Goal: Task Accomplishment & Management: Manage account settings

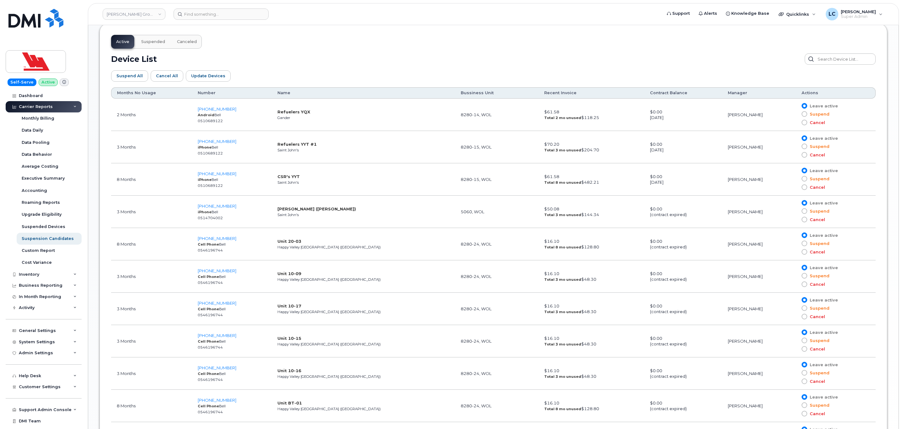
scroll to position [329, 0]
click at [148, 8] on div "Woodward Group of Companies" at bounding box center [133, 14] width 69 height 13
click at [148, 12] on link "Woodward Group of Companies" at bounding box center [134, 13] width 63 height 11
click at [153, 27] on input at bounding box center [150, 29] width 82 height 11
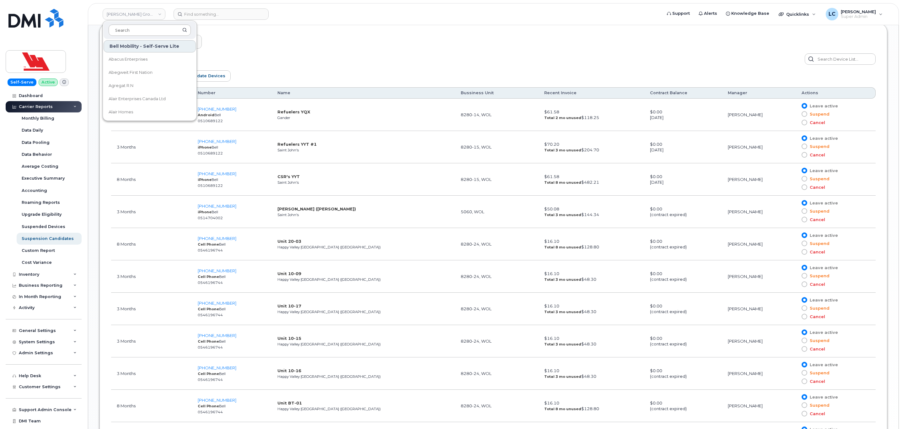
drag, startPoint x: 153, startPoint y: 27, endPoint x: 167, endPoint y: 28, distance: 14.1
click at [154, 27] on input at bounding box center [150, 29] width 82 height 11
type input "CIMS"
click at [157, 58] on link "Cims Ltd Partnership" at bounding box center [150, 59] width 92 height 13
click at [878, 15] on div "LC Logan Cole Super Admin" at bounding box center [854, 14] width 66 height 13
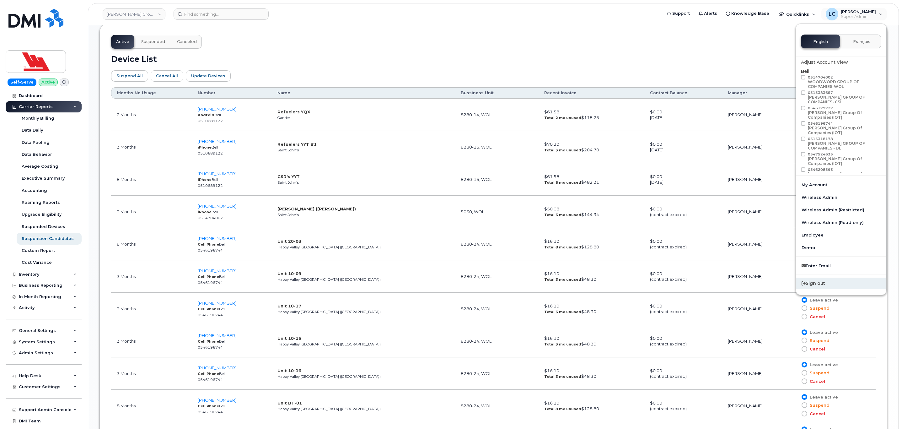
click at [842, 283] on div "Sign out" at bounding box center [841, 283] width 90 height 12
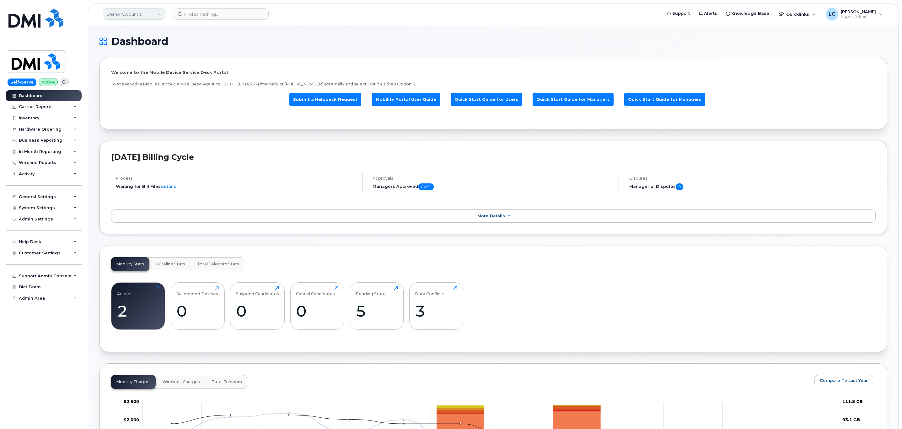
click at [151, 12] on link "Demo Account 1" at bounding box center [134, 13] width 63 height 11
click at [146, 32] on input at bounding box center [150, 29] width 82 height 11
type input "CIMS"
click at [153, 60] on link "Cims Ltd Partnership" at bounding box center [150, 59] width 92 height 13
click at [142, 13] on link "Demo Account 1" at bounding box center [134, 13] width 63 height 11
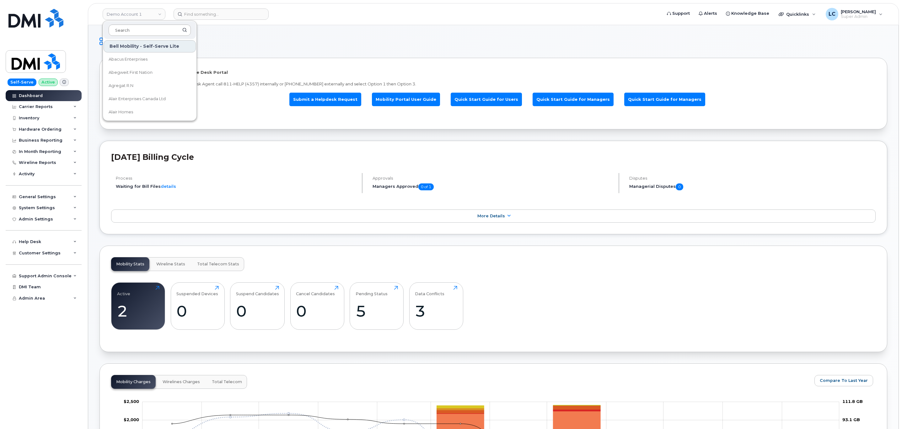
click at [142, 27] on input at bounding box center [150, 29] width 82 height 11
type input "[PERSON_NAME] Corporation"
click at [153, 57] on link "[PERSON_NAME] Corporation" at bounding box center [150, 59] width 92 height 13
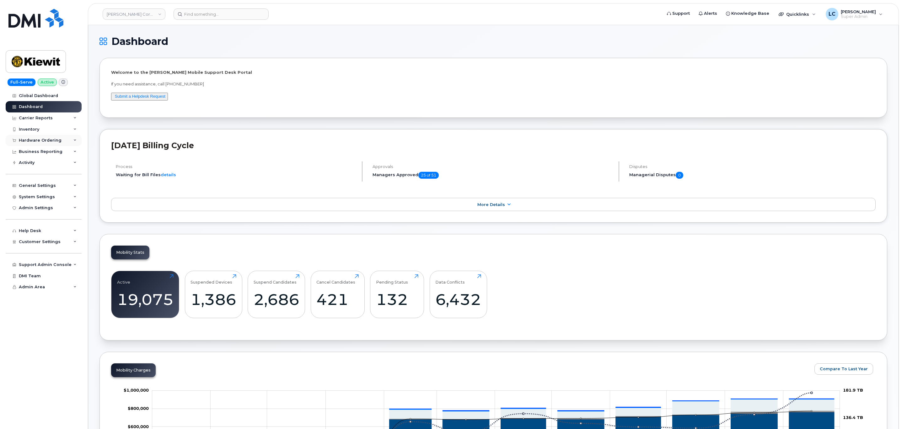
click at [54, 137] on div "Hardware Ordering" at bounding box center [44, 140] width 76 height 11
click at [44, 205] on div "General Settings" at bounding box center [44, 209] width 76 height 11
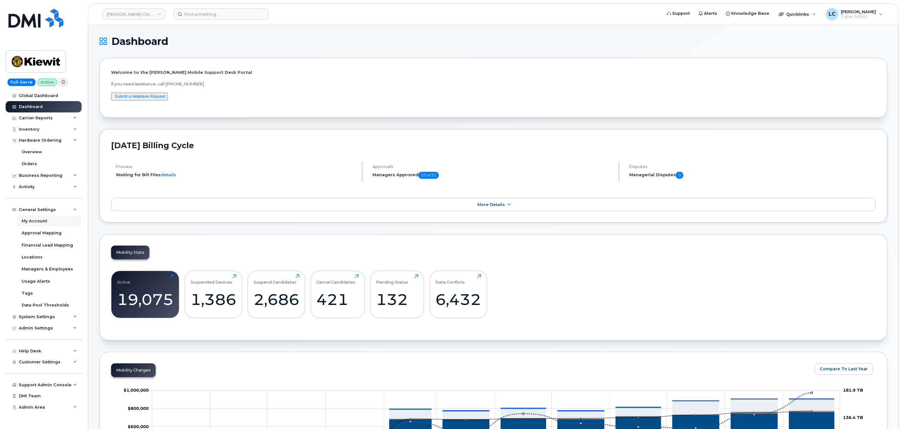
scroll to position [47, 0]
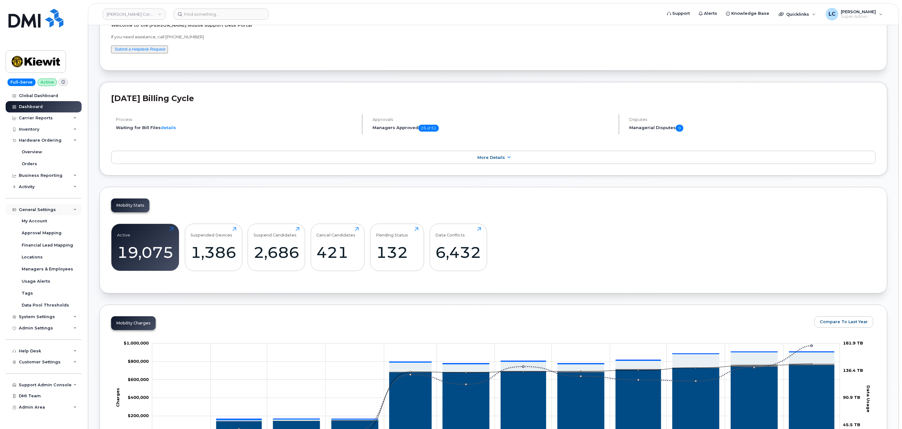
click at [67, 208] on div "General Settings" at bounding box center [44, 209] width 76 height 11
click at [62, 220] on div "System Settings" at bounding box center [44, 220] width 76 height 11
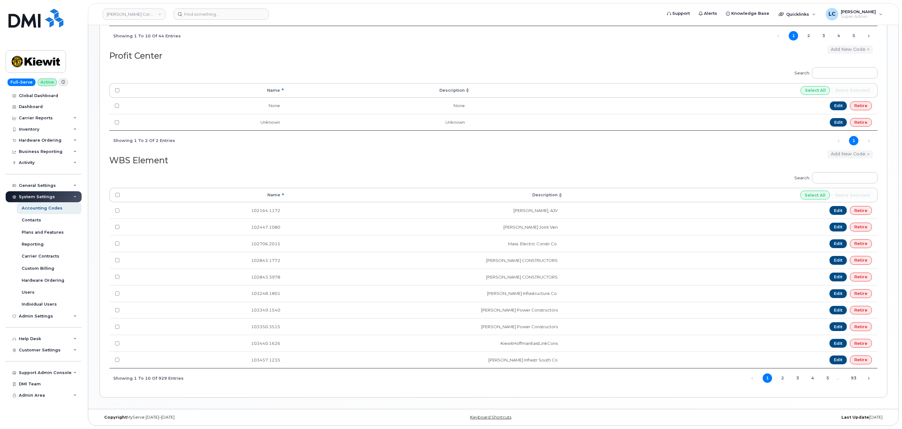
scroll to position [332, 0]
click at [200, 13] on input at bounding box center [220, 13] width 95 height 11
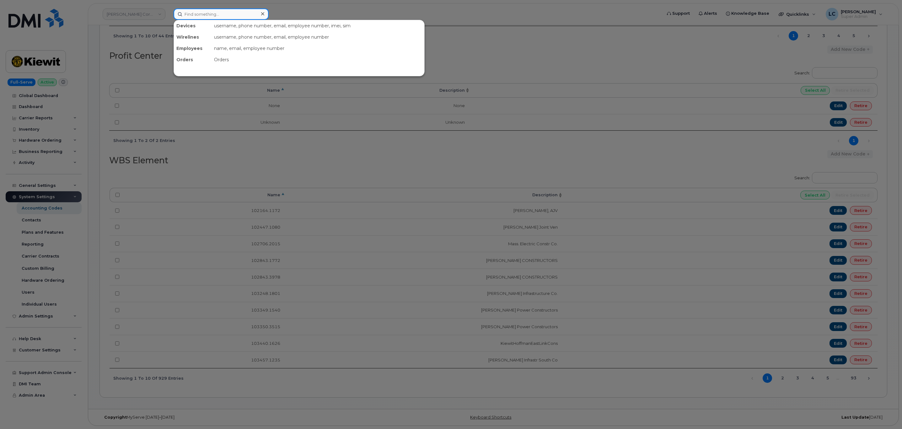
paste input "[PHONE_NUMBER]"
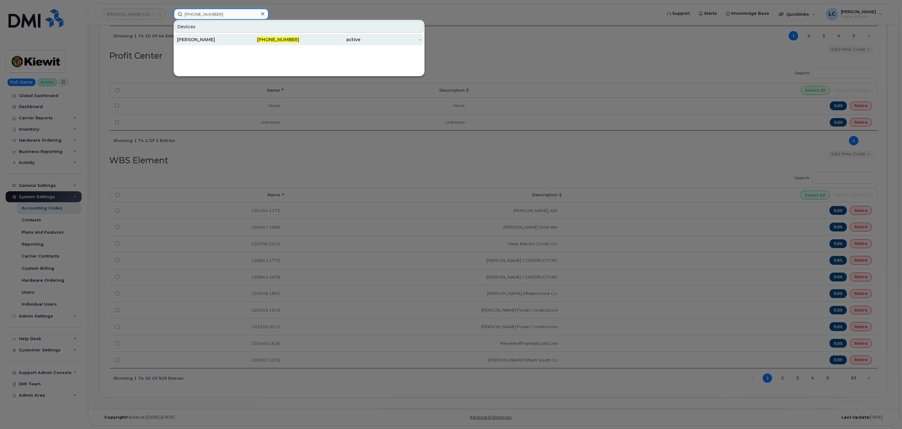
type input "[PHONE_NUMBER]"
click at [223, 38] on div "[PERSON_NAME]" at bounding box center [207, 39] width 61 height 6
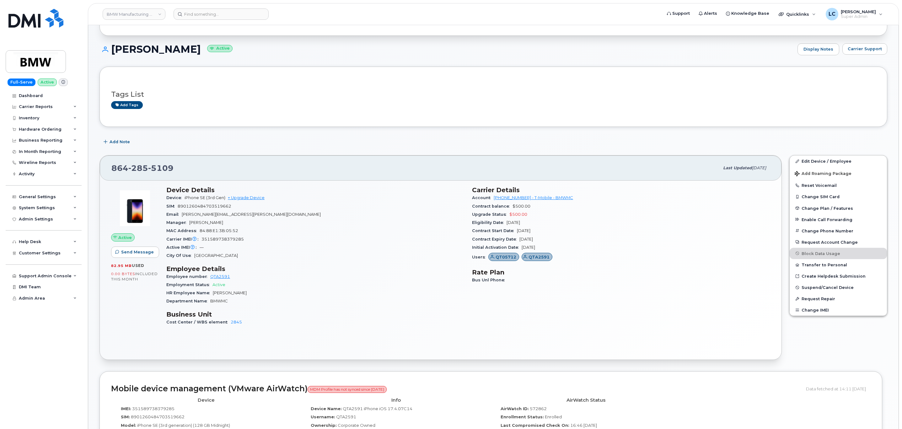
scroll to position [47, 0]
click at [824, 162] on link "Edit Device / Employee" at bounding box center [837, 160] width 97 height 11
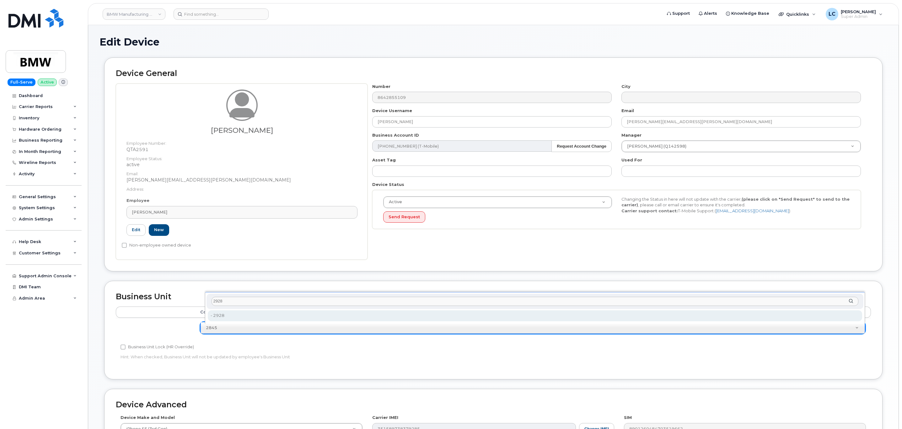
type input "2928"
type input "14966841"
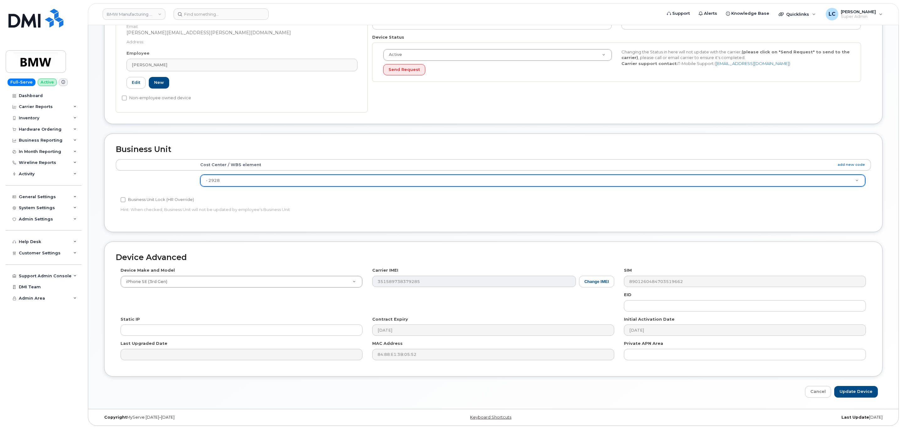
scroll to position [150, 0]
click at [846, 392] on input "Update Device" at bounding box center [856, 392] width 44 height 12
type input "Saving..."
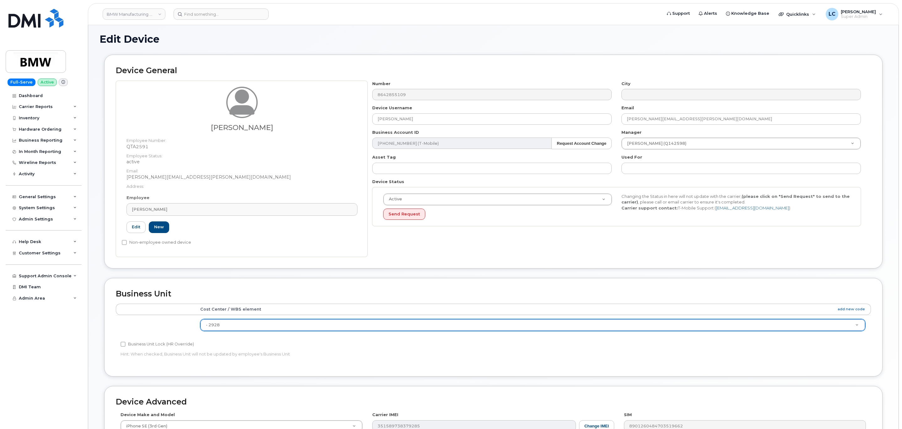
scroll to position [0, 0]
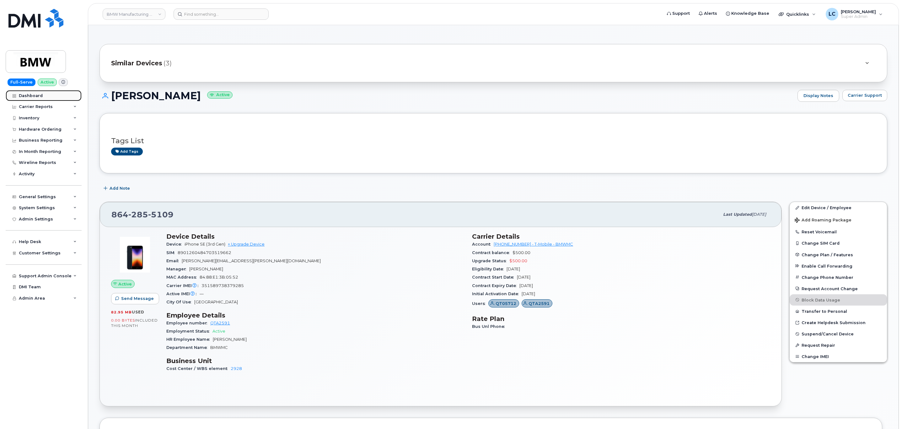
click at [40, 96] on div "Dashboard" at bounding box center [31, 95] width 24 height 5
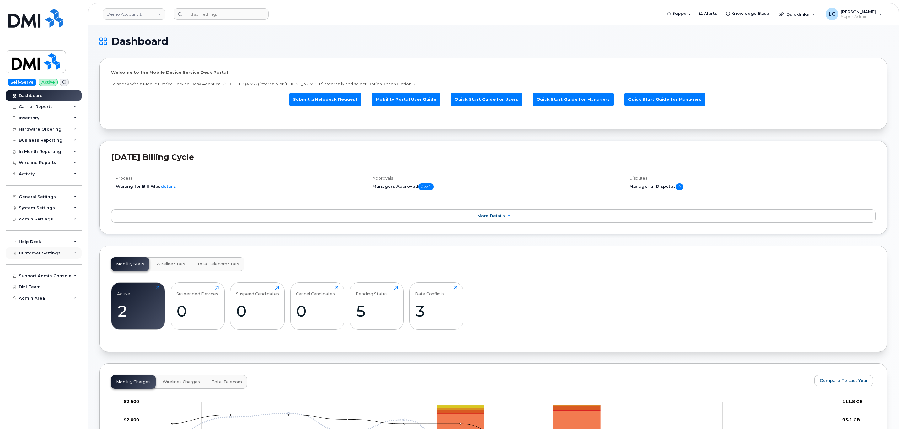
click at [58, 252] on div "Customer Settings" at bounding box center [44, 252] width 76 height 11
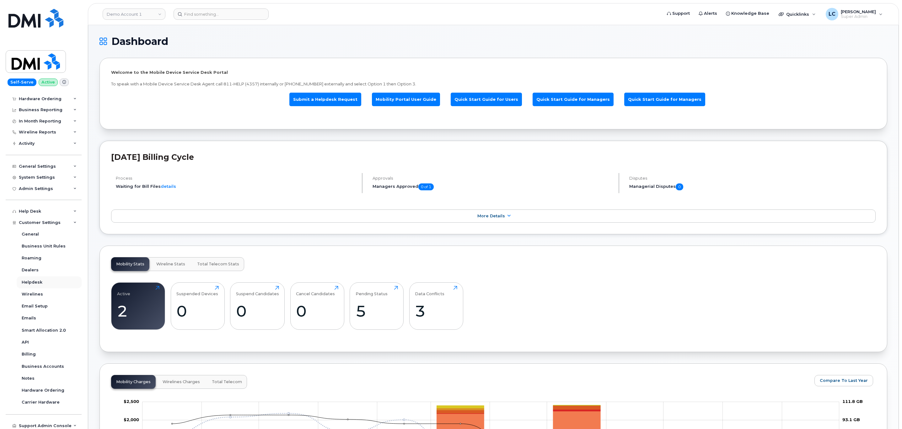
scroll to position [55, 0]
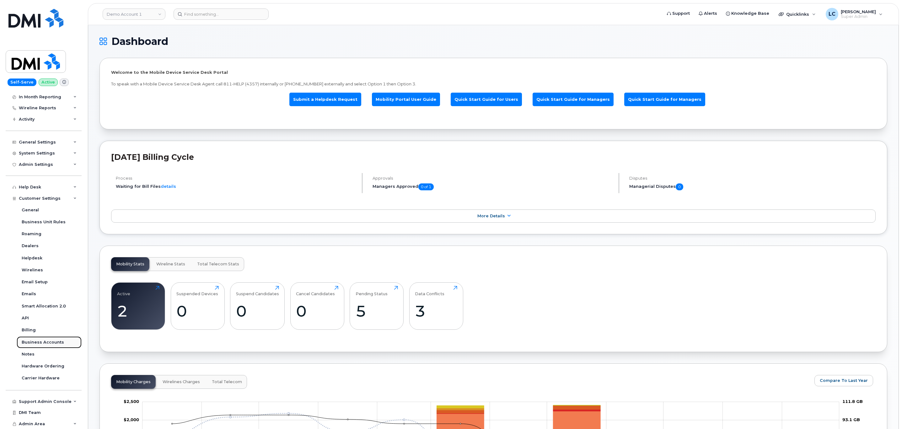
click at [53, 341] on div "Business Accounts" at bounding box center [43, 342] width 42 height 6
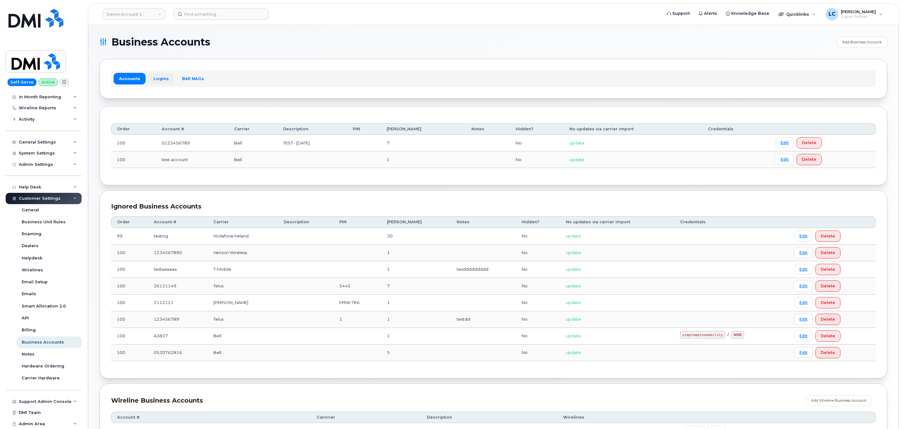
click at [163, 83] on link "Logins" at bounding box center [161, 78] width 26 height 11
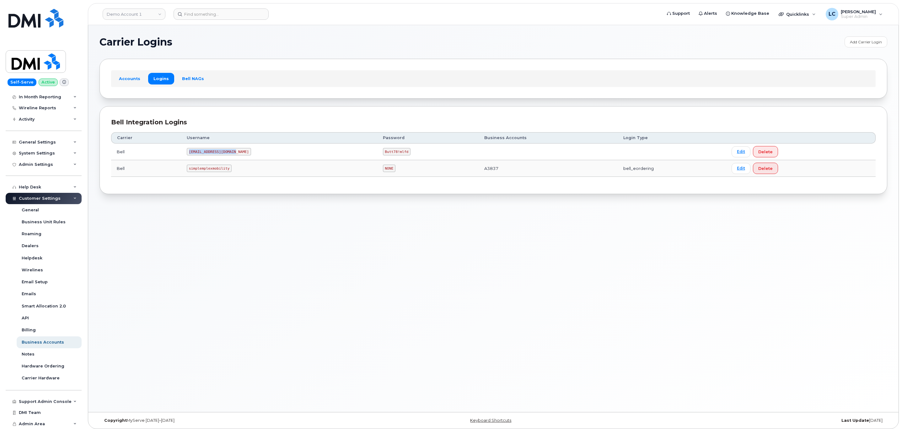
drag, startPoint x: 236, startPoint y: 152, endPoint x: 192, endPoint y: 154, distance: 43.4
click at [192, 154] on code "[EMAIL_ADDRESS][DOMAIN_NAME]" at bounding box center [219, 152] width 64 height 8
copy code "[EMAIL_ADDRESS][DOMAIN_NAME]"
drag, startPoint x: 380, startPoint y: 152, endPoint x: 358, endPoint y: 153, distance: 21.7
click at [383, 153] on code "Butt78!mlfd" at bounding box center [397, 152] width 28 height 8
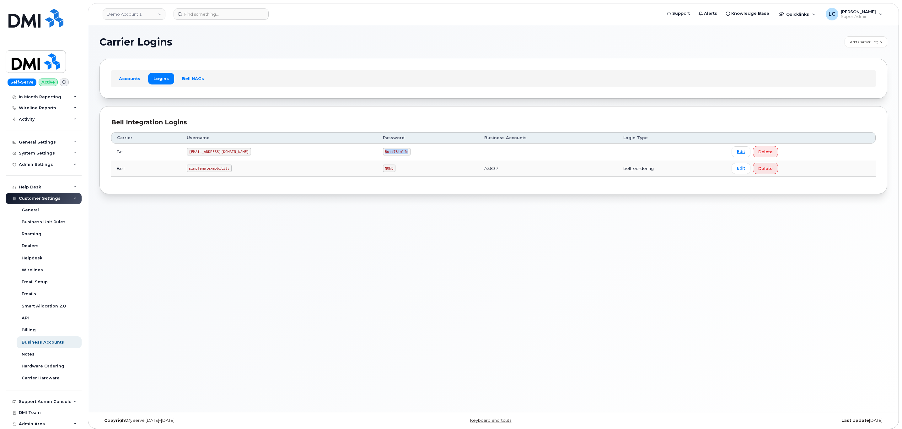
copy code "Butt78!mlfd"
drag, startPoint x: 234, startPoint y: 153, endPoint x: 191, endPoint y: 153, distance: 43.3
click at [191, 153] on code "[EMAIL_ADDRESS][DOMAIN_NAME]" at bounding box center [219, 152] width 64 height 8
copy code "[EMAIL_ADDRESS][DOMAIN_NAME]"
click at [382, 149] on td "Butt78!mlfd" at bounding box center [427, 151] width 101 height 17
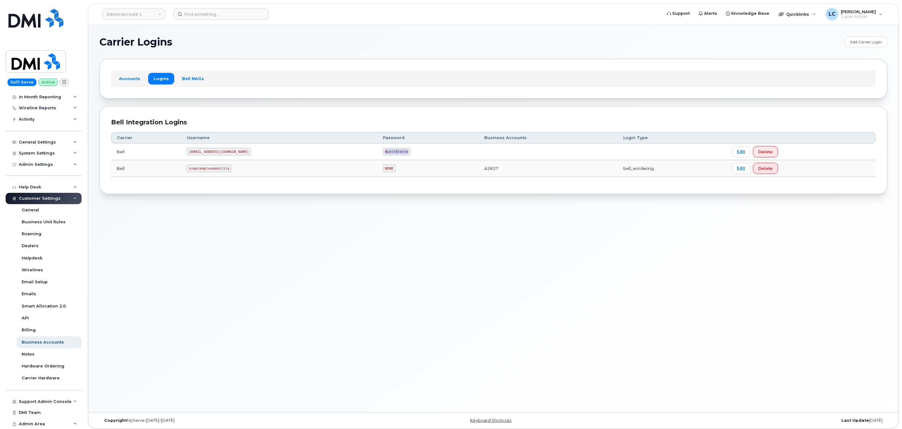
drag, startPoint x: 380, startPoint y: 152, endPoint x: 358, endPoint y: 152, distance: 22.0
click at [383, 152] on code "Butt78!mlfd" at bounding box center [397, 152] width 28 height 8
copy code "Butt78!mlfd"
